Goal: Task Accomplishment & Management: Use online tool/utility

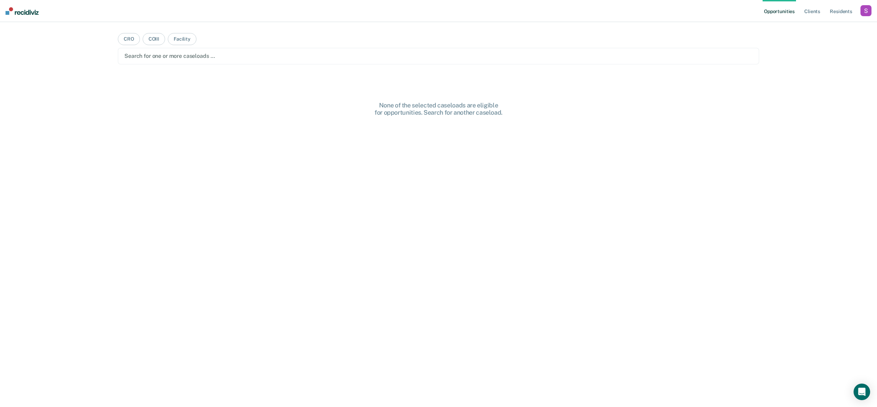
click at [862, 12] on div "button" at bounding box center [865, 10] width 11 height 11
click at [813, 26] on link "Profile" at bounding box center [837, 28] width 55 height 6
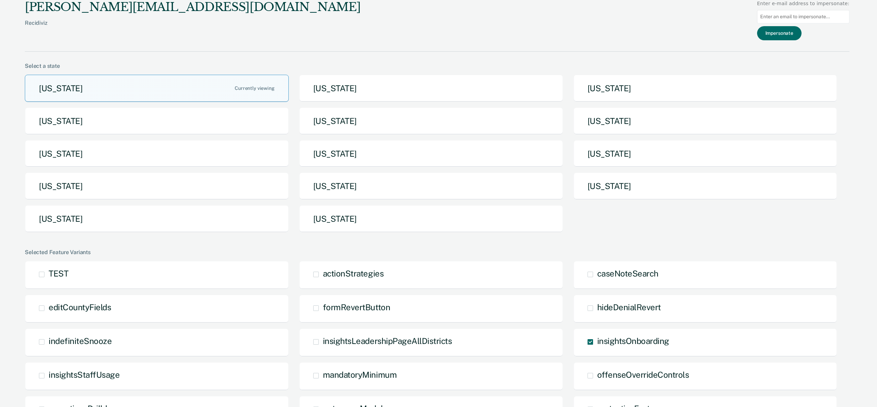
click at [793, 16] on input at bounding box center [803, 16] width 92 height 13
paste input "thanh.nguyen@tdcj.texas.gov"
type input "thanh.nguyen@tdcj.texas.gov"
click at [789, 32] on button "Impersonate" at bounding box center [779, 33] width 44 height 14
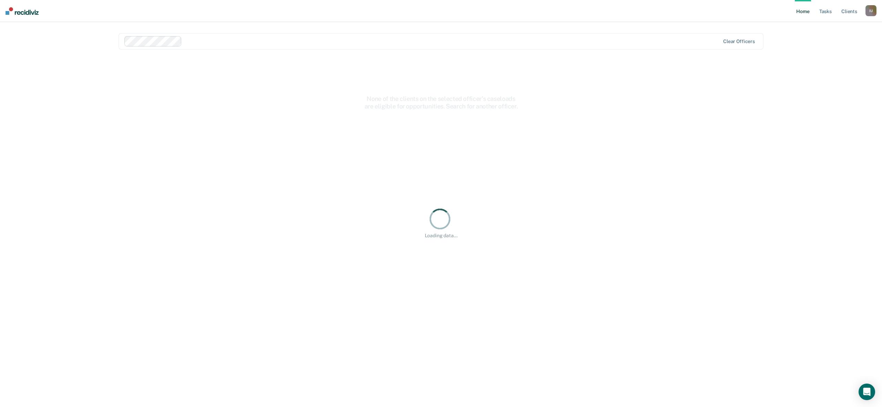
click at [815, 13] on ul "Home Tasks Client s" at bounding box center [830, 11] width 71 height 22
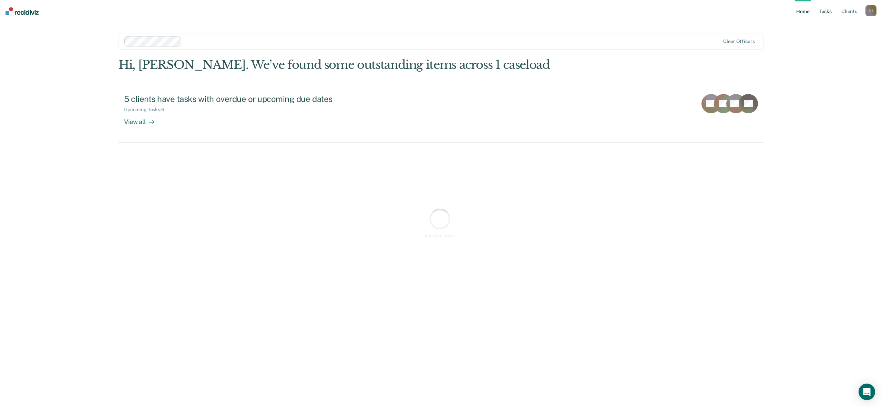
click at [831, 11] on link "Tasks" at bounding box center [825, 11] width 15 height 22
